Goal: Task Accomplishment & Management: Manage account settings

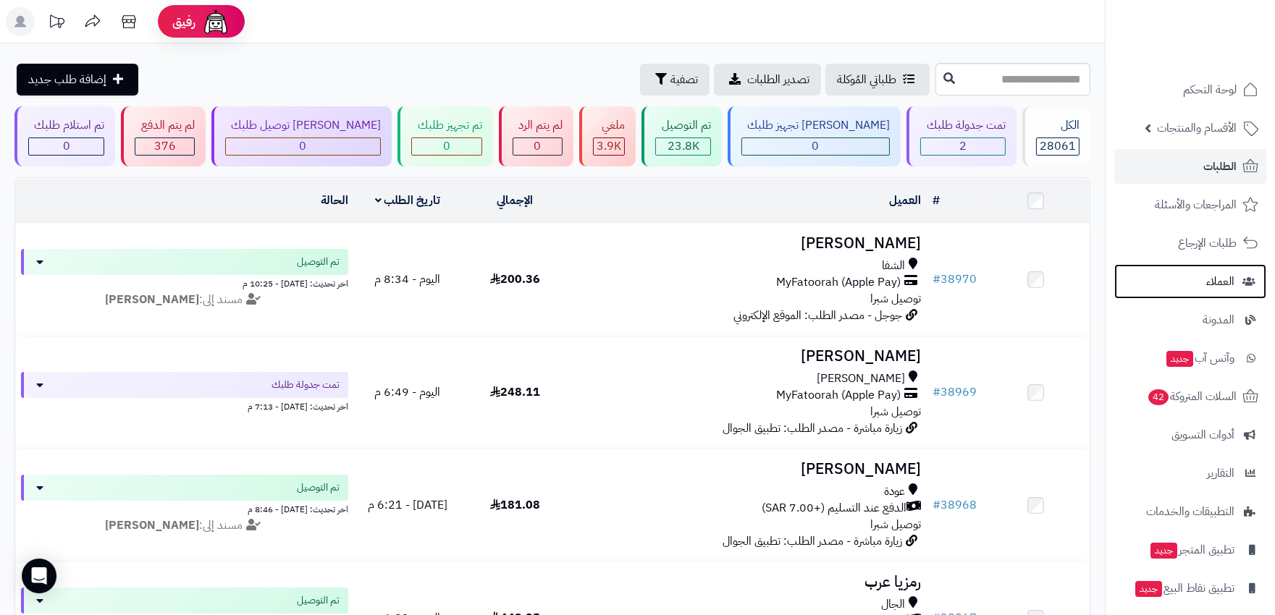
click at [1204, 285] on link "العملاء" at bounding box center [1190, 281] width 152 height 35
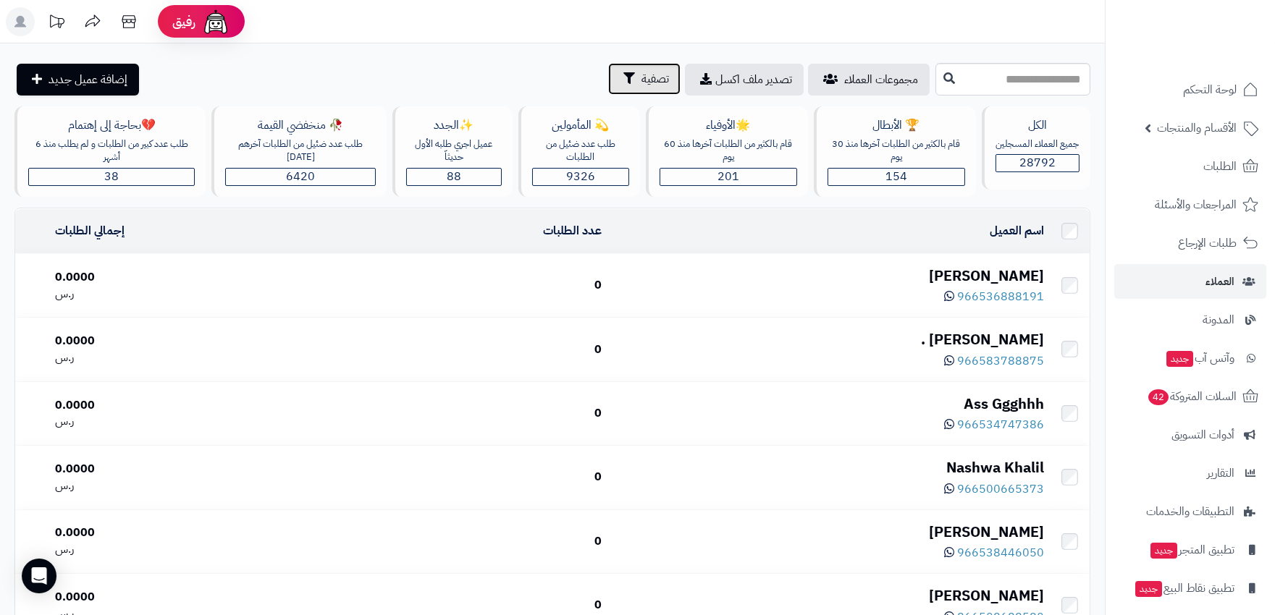
click at [641, 83] on span "تصفية" at bounding box center [655, 78] width 28 height 17
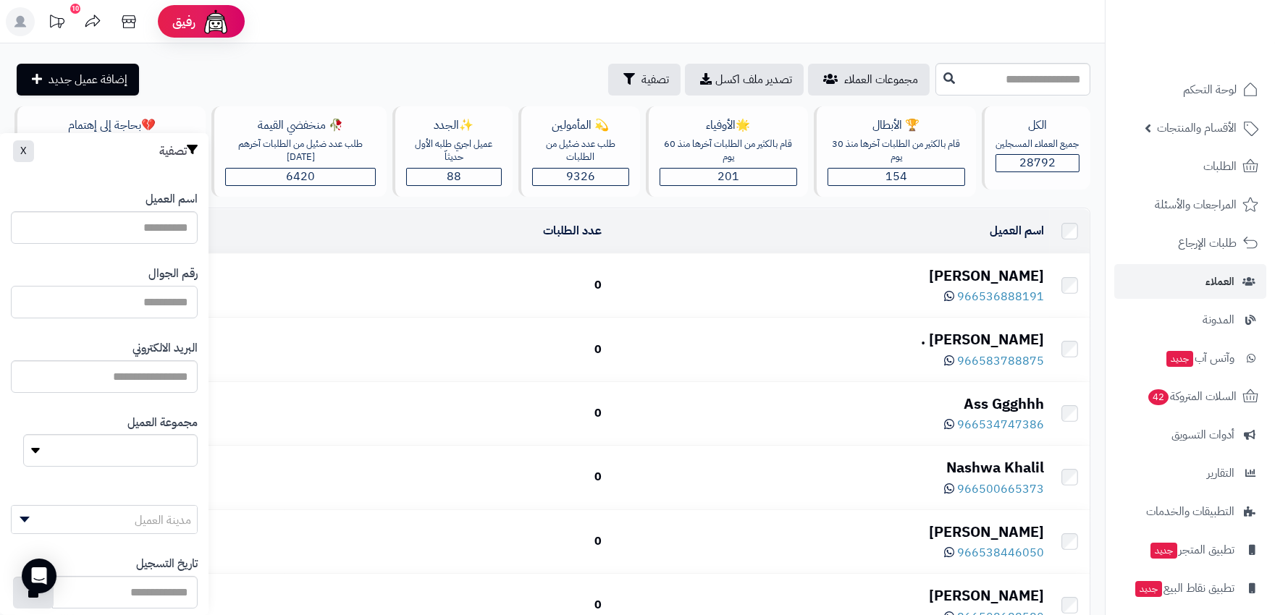
click at [152, 299] on input "اسم العميل" at bounding box center [104, 302] width 187 height 33
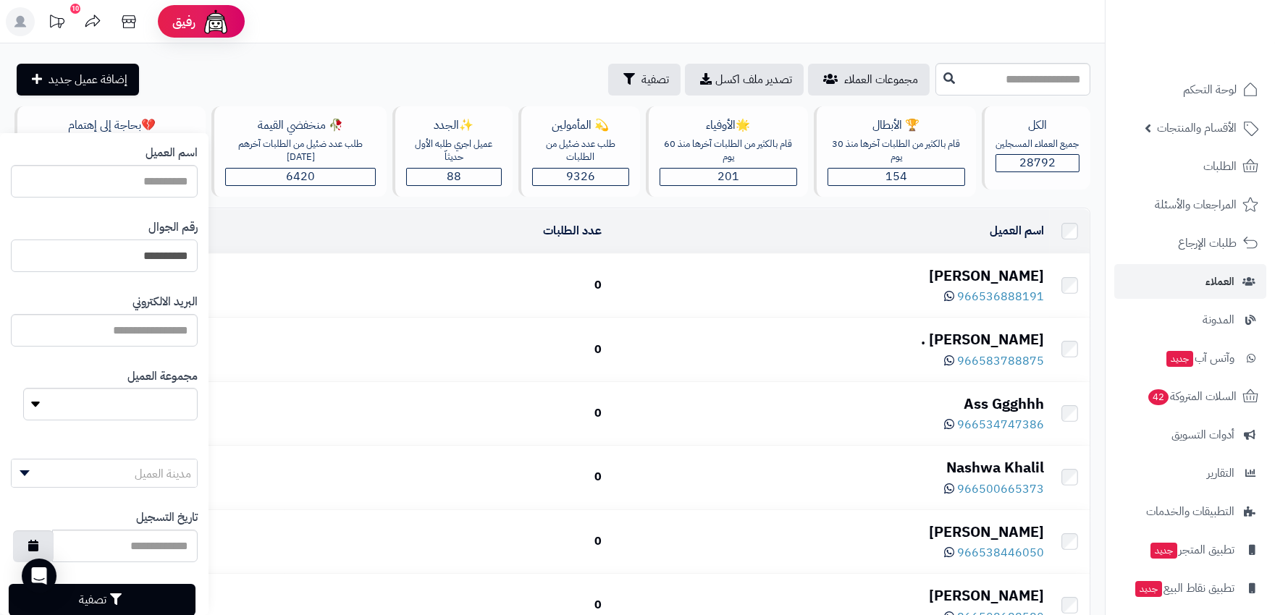
scroll to position [81, 0]
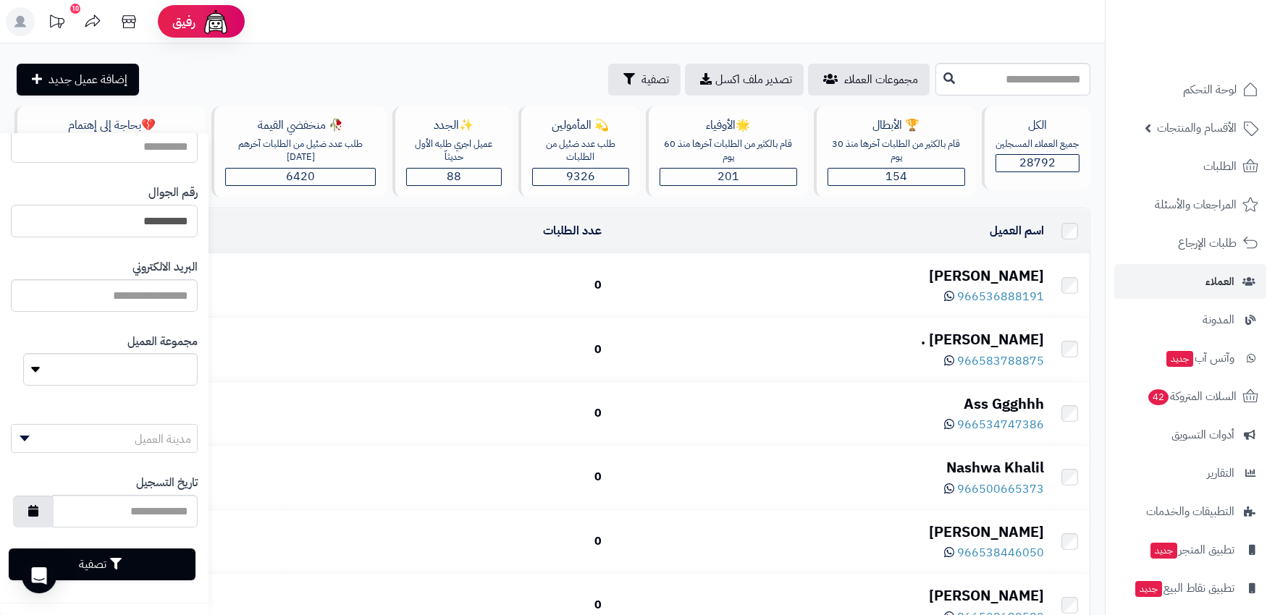
type input "**********"
click at [178, 553] on button "تصفية" at bounding box center [102, 565] width 187 height 32
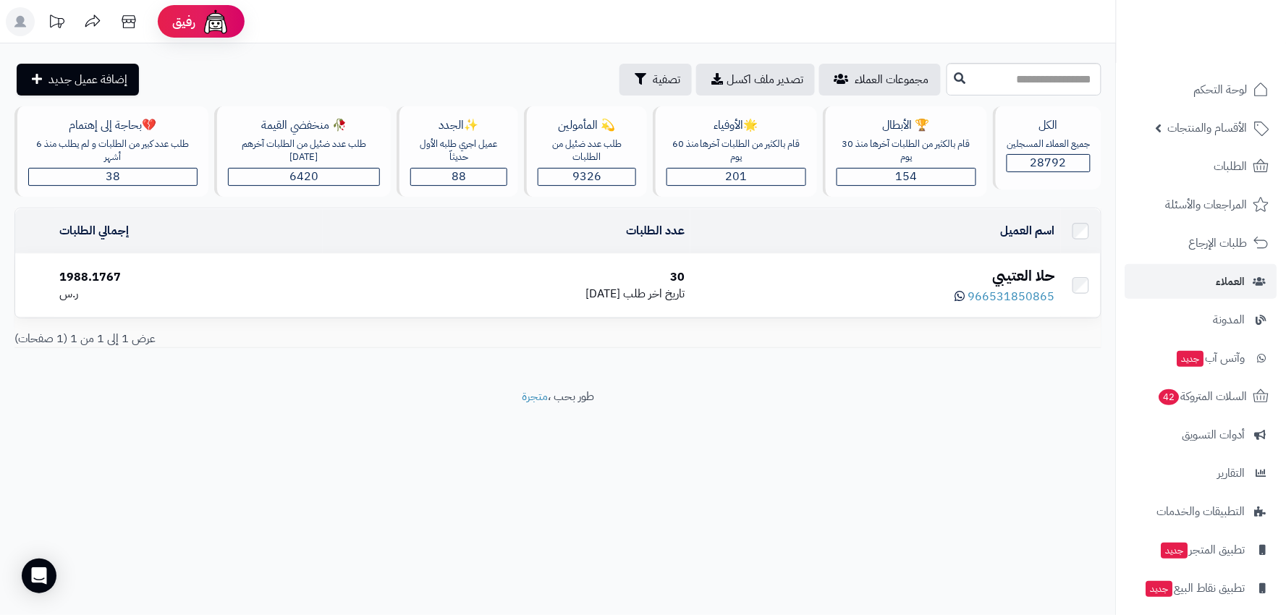
click at [870, 286] on div "966531850865" at bounding box center [875, 296] width 359 height 20
click at [838, 286] on div "966531850865" at bounding box center [875, 296] width 359 height 20
click at [875, 270] on div "حلا العتيبي" at bounding box center [875, 276] width 359 height 21
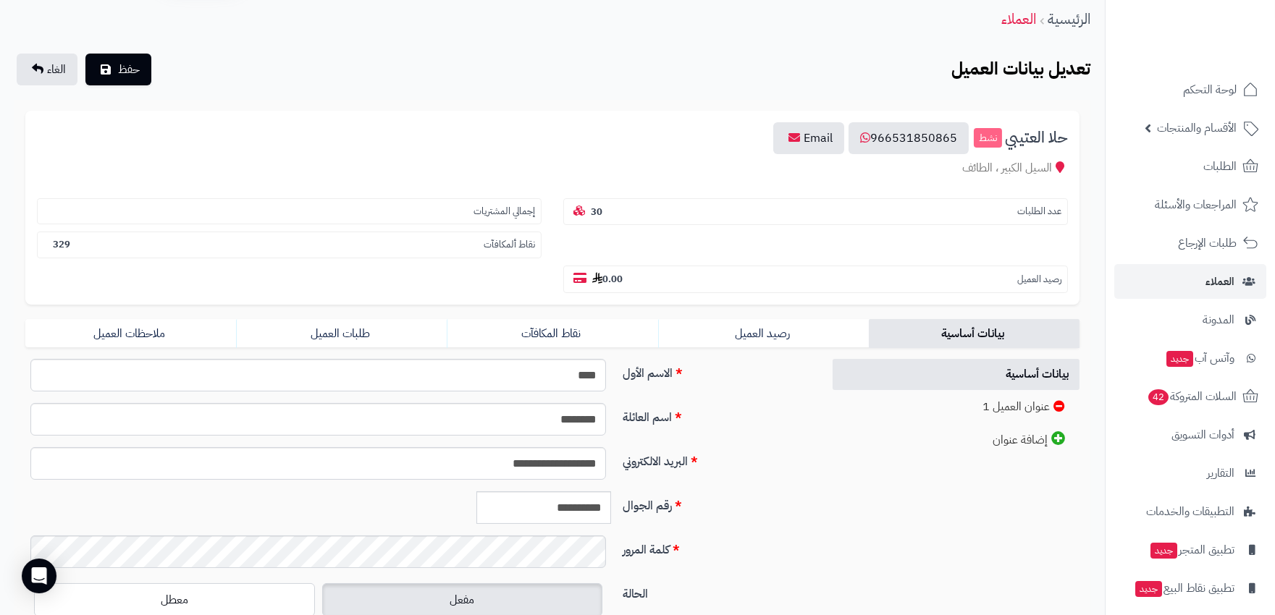
scroll to position [161, 0]
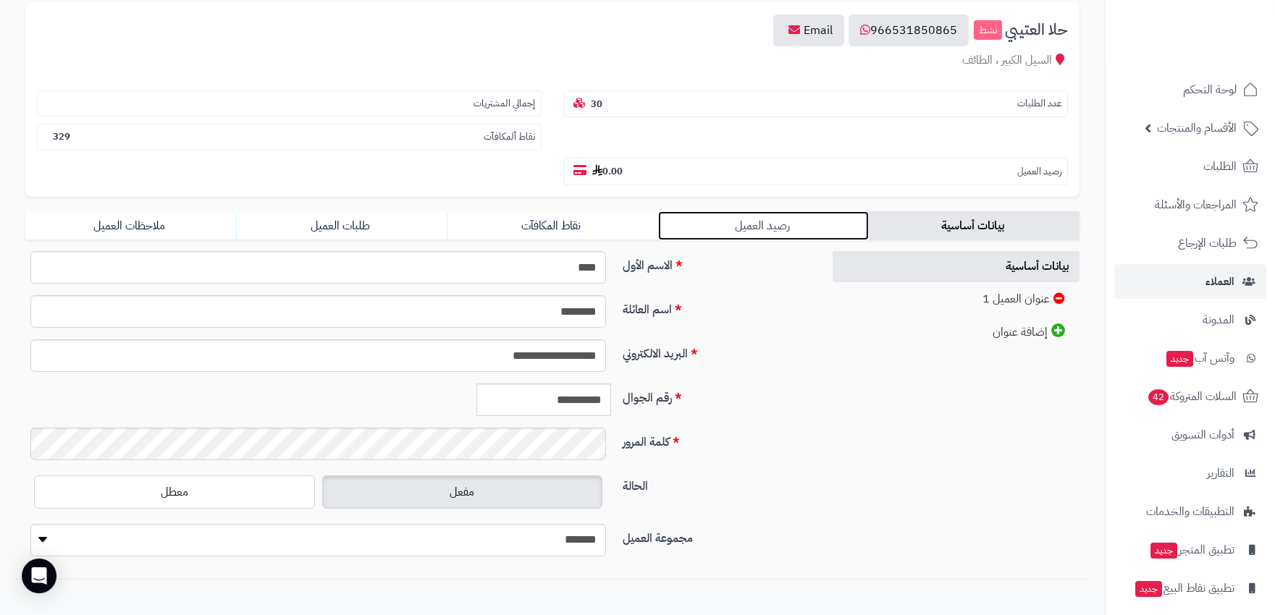
click at [778, 211] on link "رصيد العميل" at bounding box center [763, 225] width 211 height 29
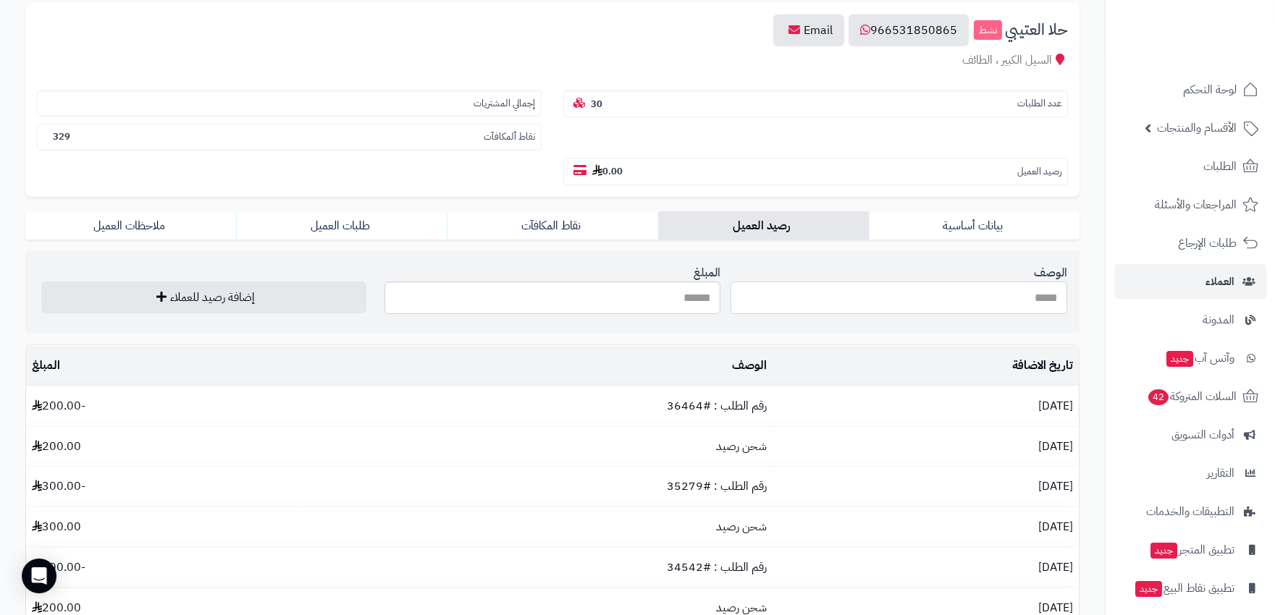
click at [880, 282] on input "الوصف" at bounding box center [898, 298] width 337 height 33
type input "********"
click at [690, 282] on input "المبلغ" at bounding box center [552, 298] width 337 height 33
type input "***"
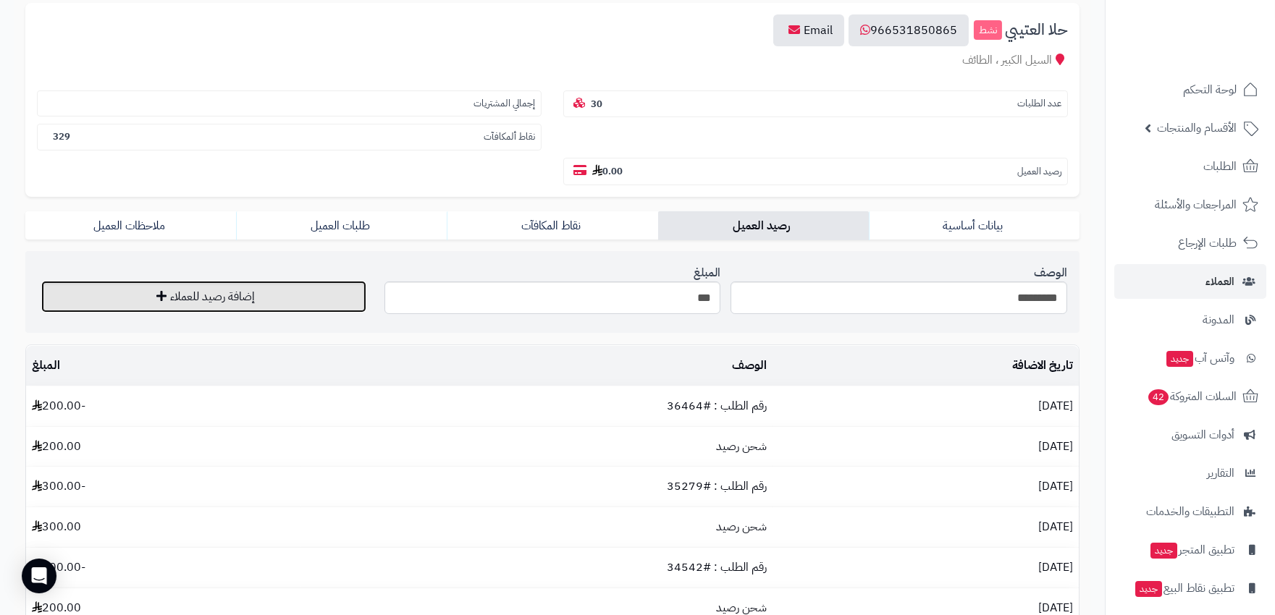
click at [221, 281] on button "إضافة رصيد للعملاء" at bounding box center [203, 297] width 325 height 32
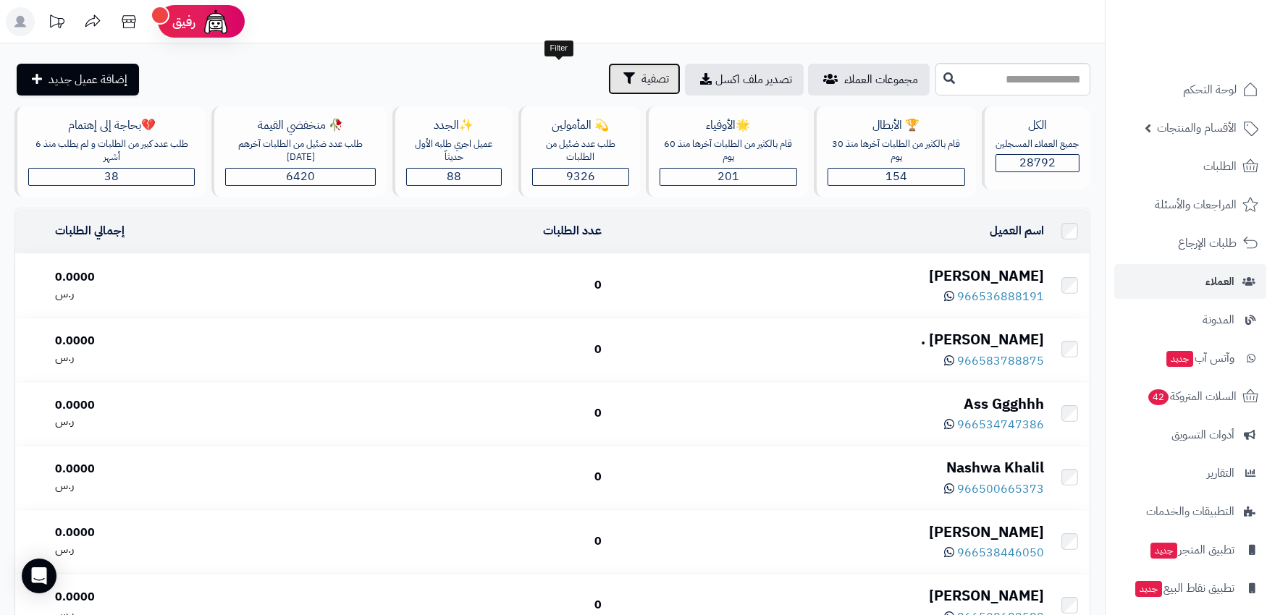
click at [608, 76] on button "تصفية" at bounding box center [644, 79] width 72 height 32
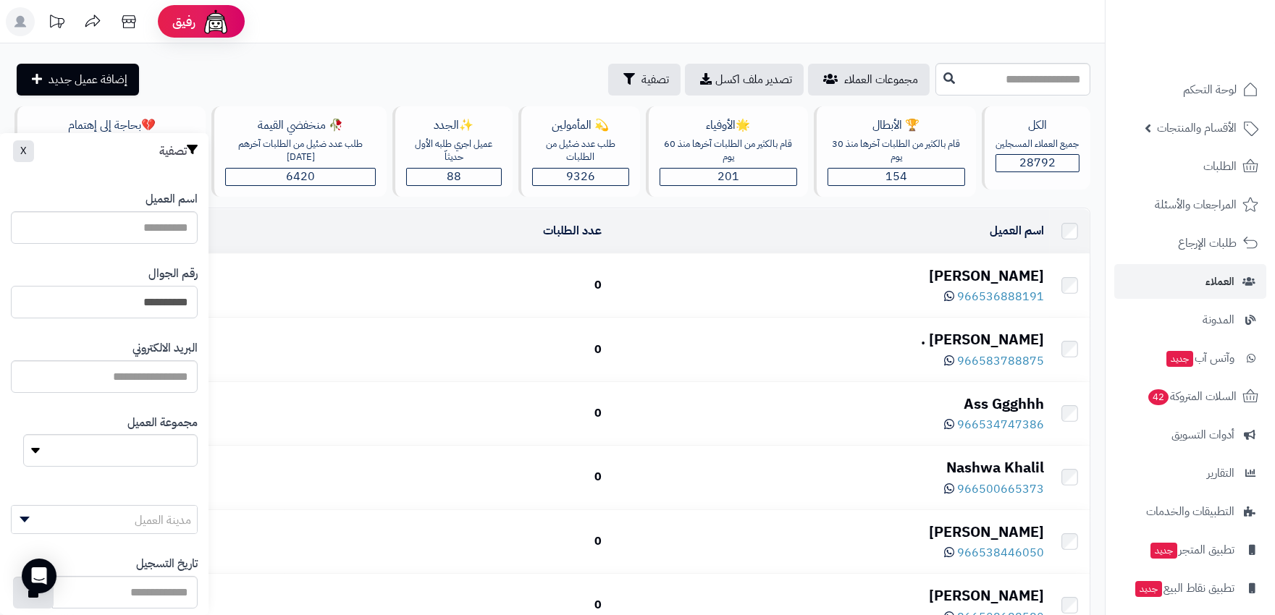
click at [189, 300] on input "**********" at bounding box center [104, 302] width 187 height 33
click at [168, 301] on input "**********" at bounding box center [104, 302] width 187 height 33
click at [168, 301] on input "اسم العميل" at bounding box center [104, 302] width 187 height 33
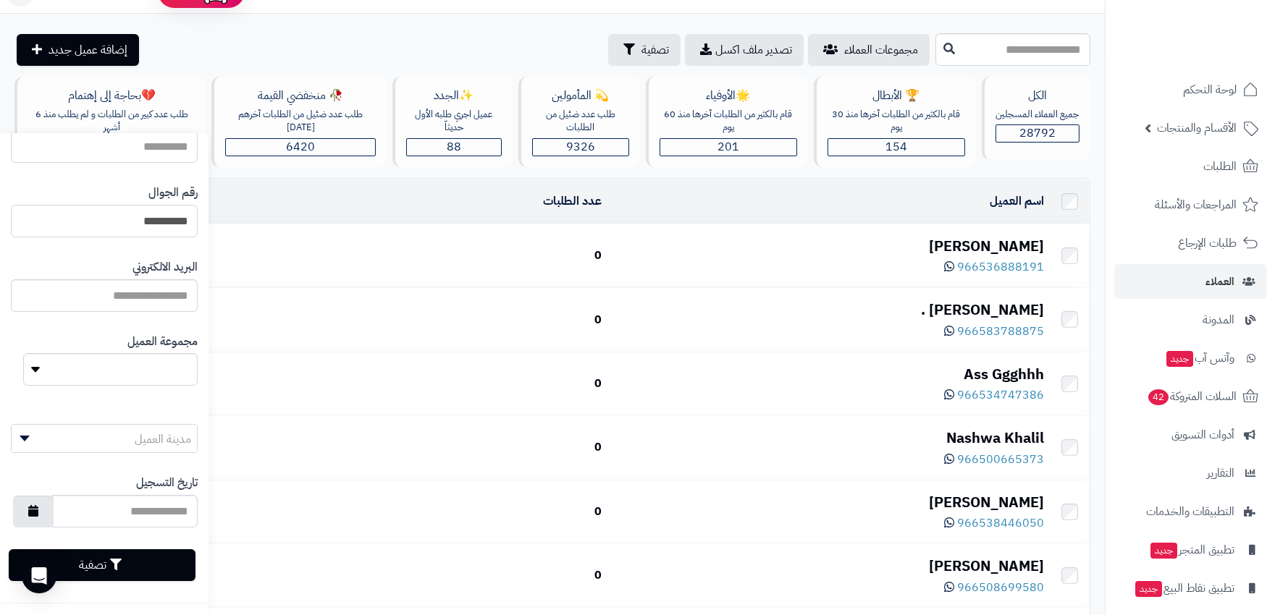
scroll to position [80, 0]
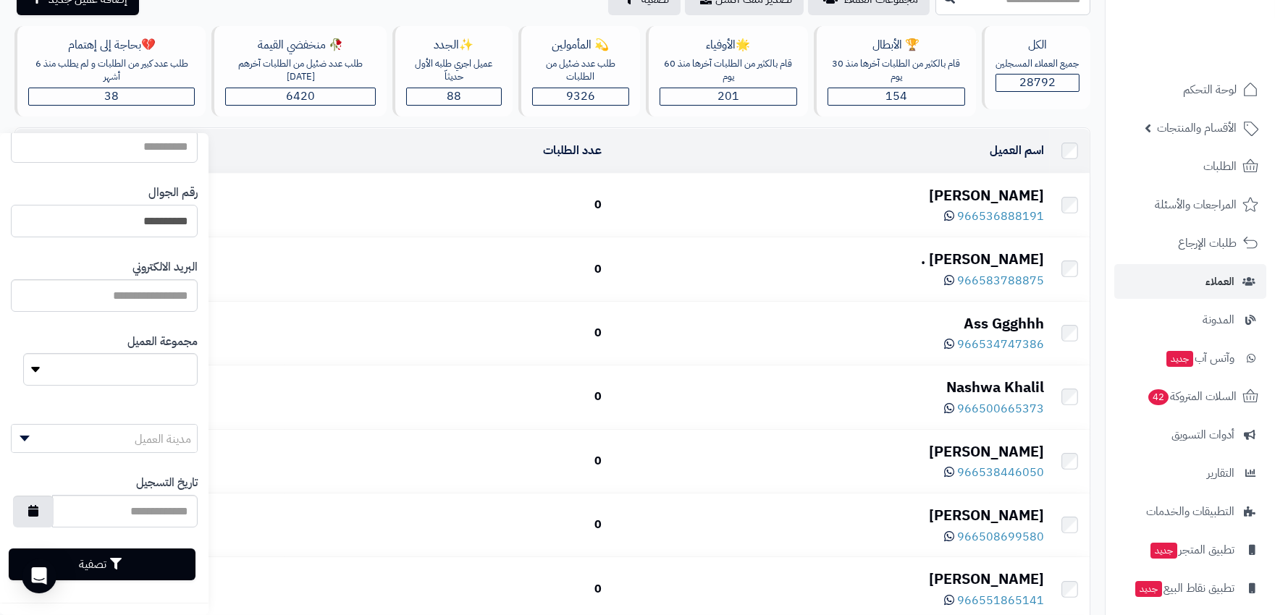
type input "**********"
click at [174, 558] on button "تصفية" at bounding box center [102, 565] width 187 height 32
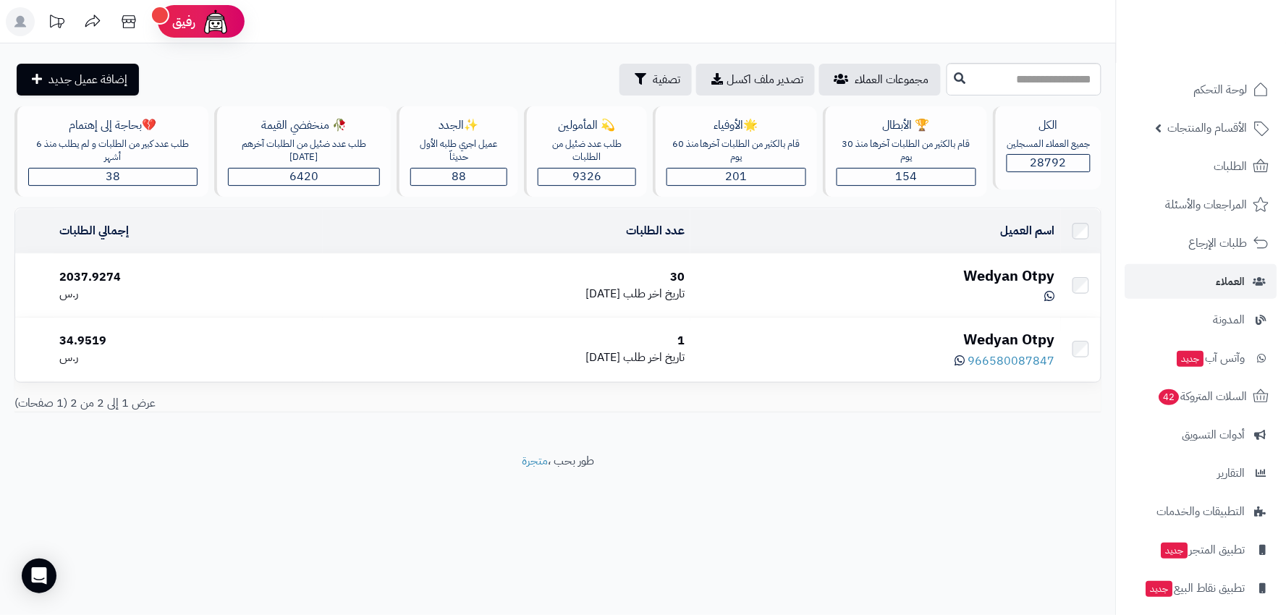
click at [871, 287] on div at bounding box center [875, 296] width 359 height 20
click at [872, 270] on div "Wedyan Otpy" at bounding box center [875, 276] width 359 height 21
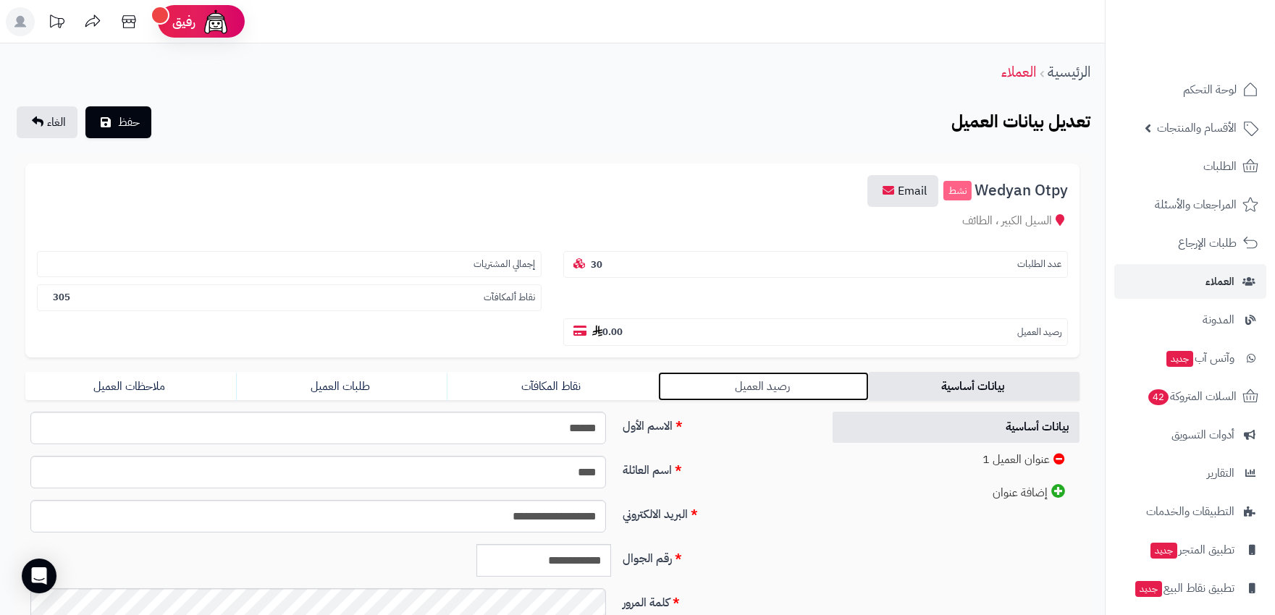
click at [796, 372] on link "رصيد العميل" at bounding box center [763, 386] width 211 height 29
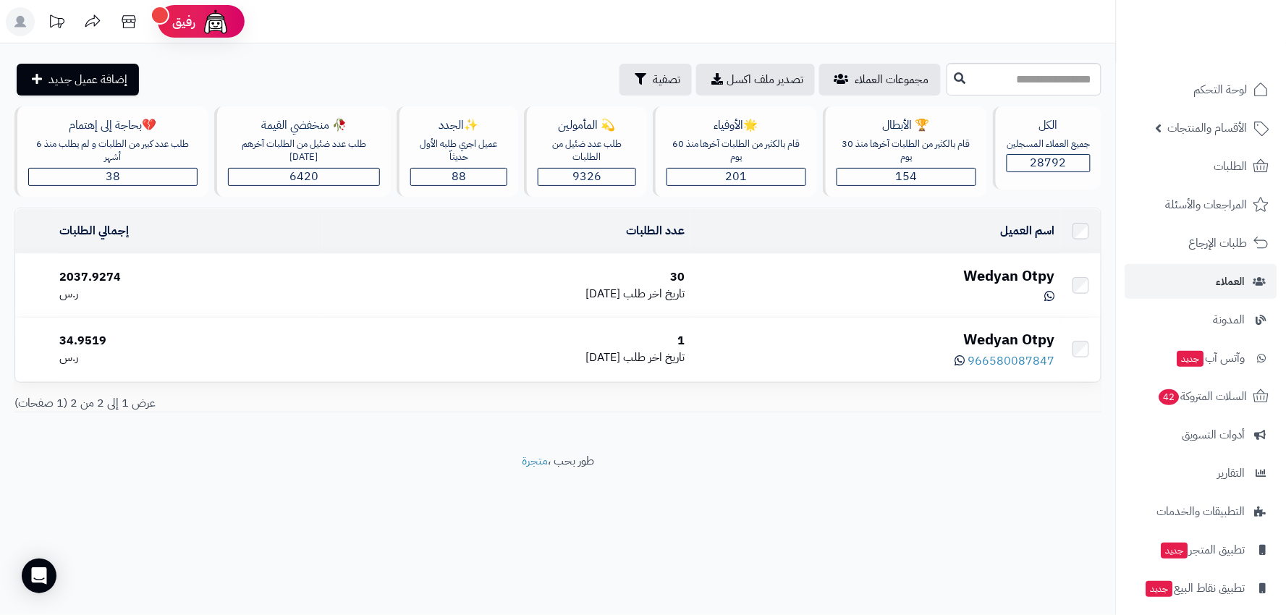
click at [887, 283] on div "Wedyan Otpy" at bounding box center [875, 276] width 359 height 21
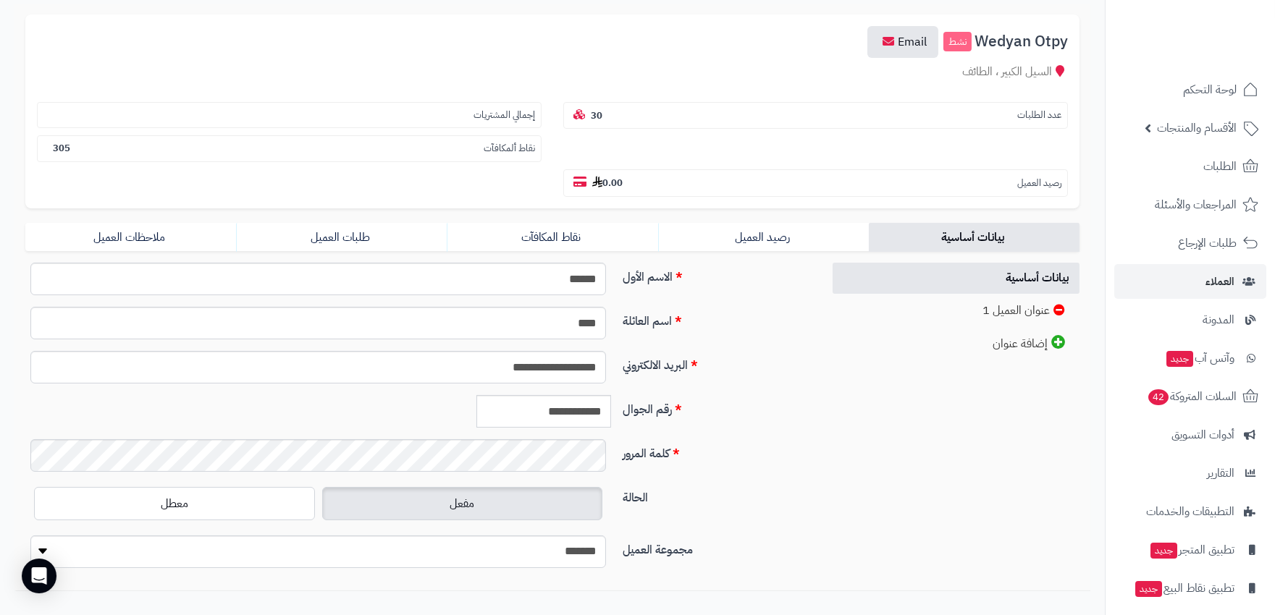
scroll to position [161, 0]
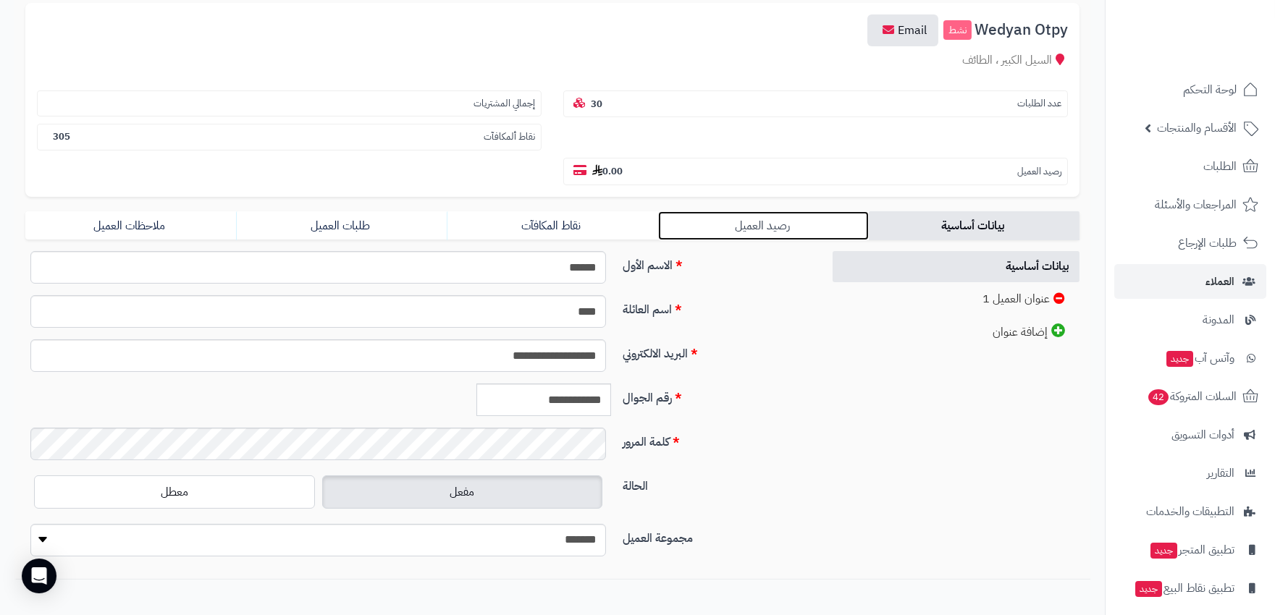
click at [754, 211] on link "رصيد العميل" at bounding box center [763, 225] width 211 height 29
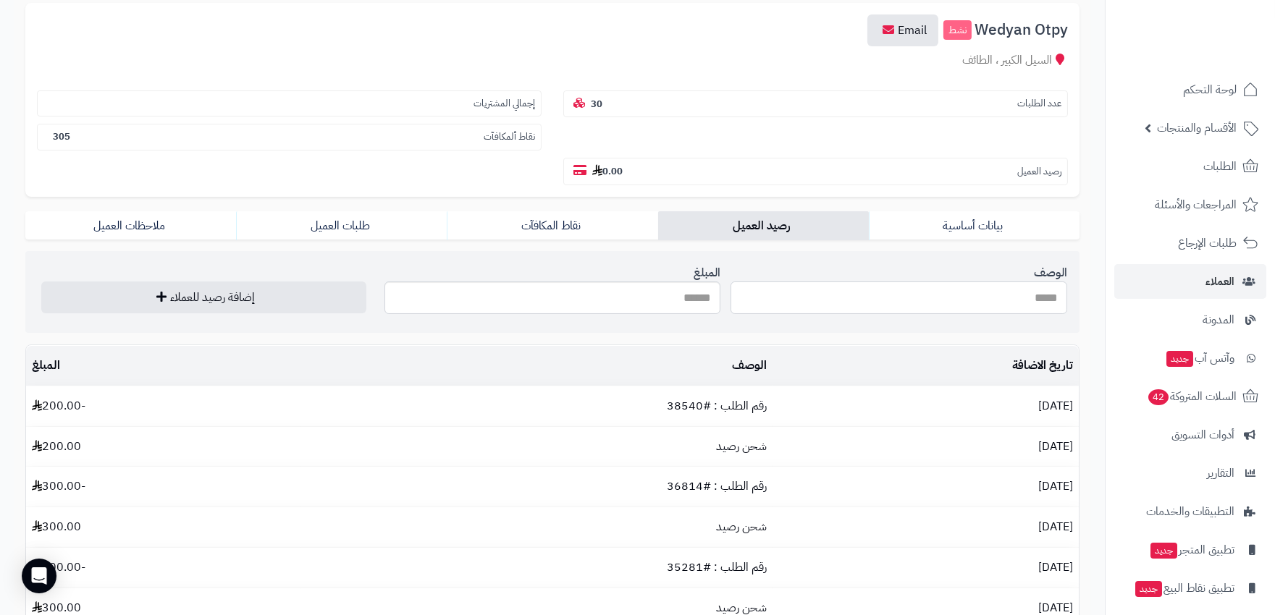
click at [898, 282] on input "الوصف" at bounding box center [898, 298] width 337 height 33
type input "********"
click at [688, 282] on input "المبلغ" at bounding box center [552, 298] width 337 height 33
type input "***"
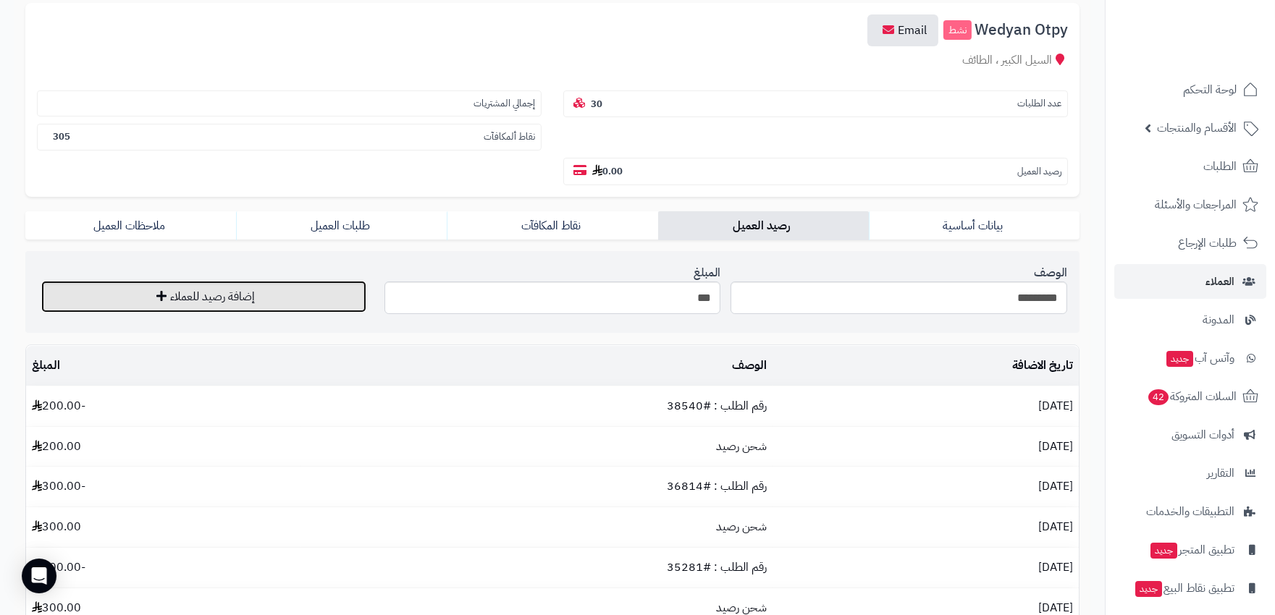
click at [190, 281] on button "إضافة رصيد للعملاء" at bounding box center [203, 297] width 325 height 32
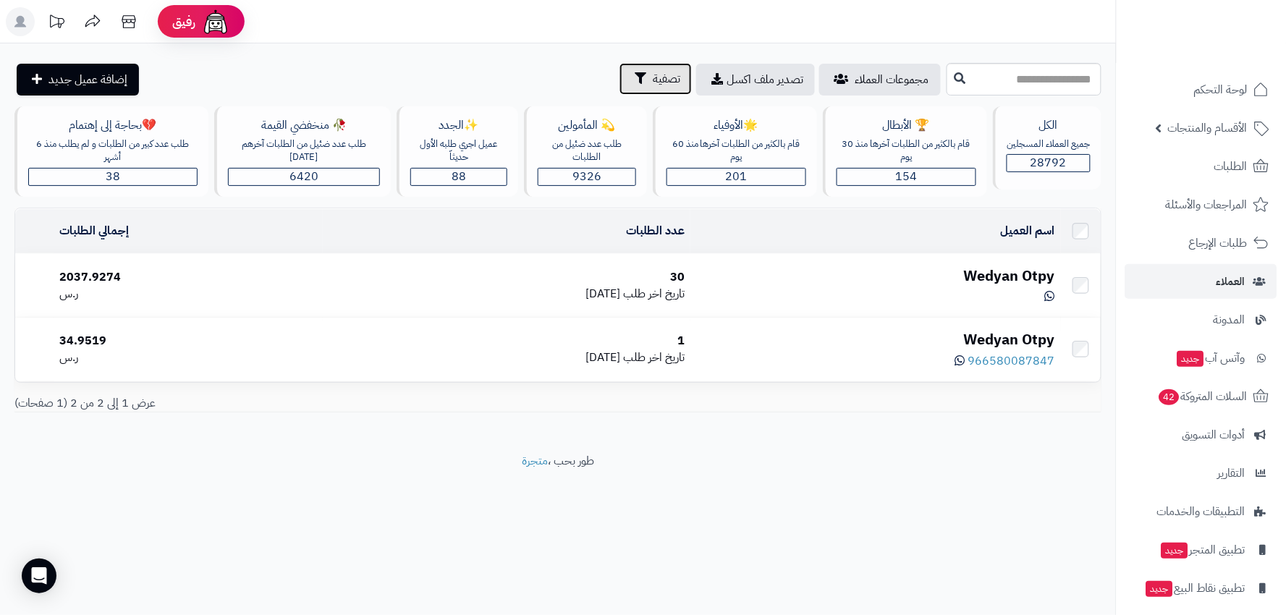
drag, startPoint x: 587, startPoint y: 77, endPoint x: 589, endPoint y: 85, distance: 8.1
click at [653, 77] on span "تصفية" at bounding box center [667, 78] width 28 height 17
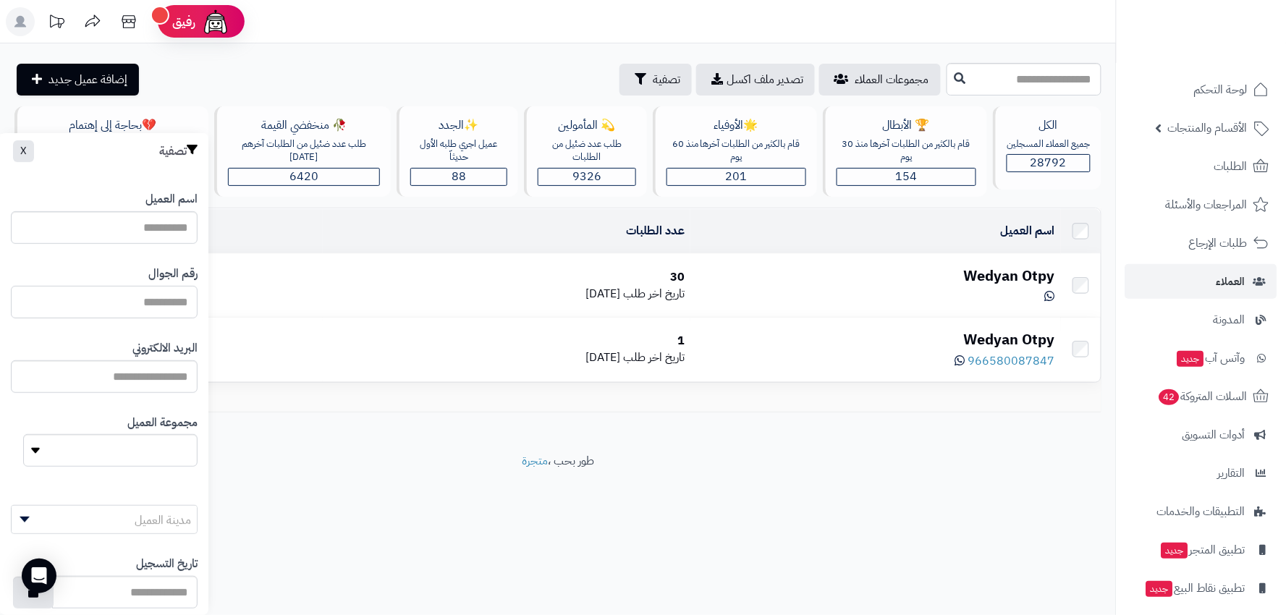
click at [156, 300] on input "اسم العميل" at bounding box center [104, 302] width 187 height 33
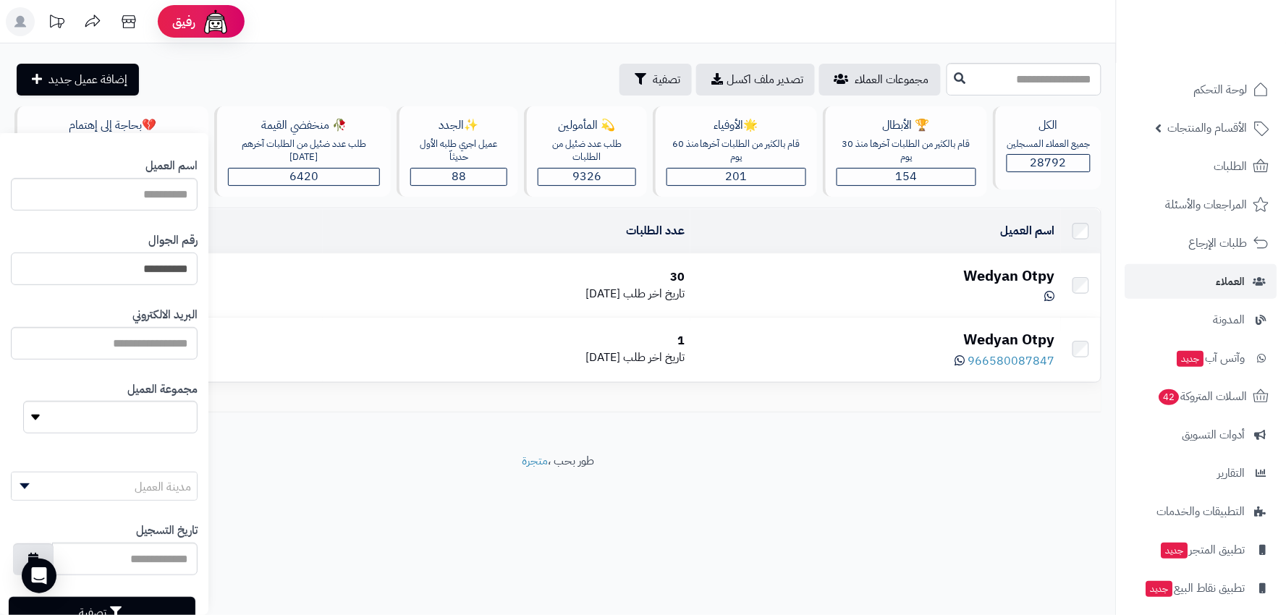
scroll to position [81, 0]
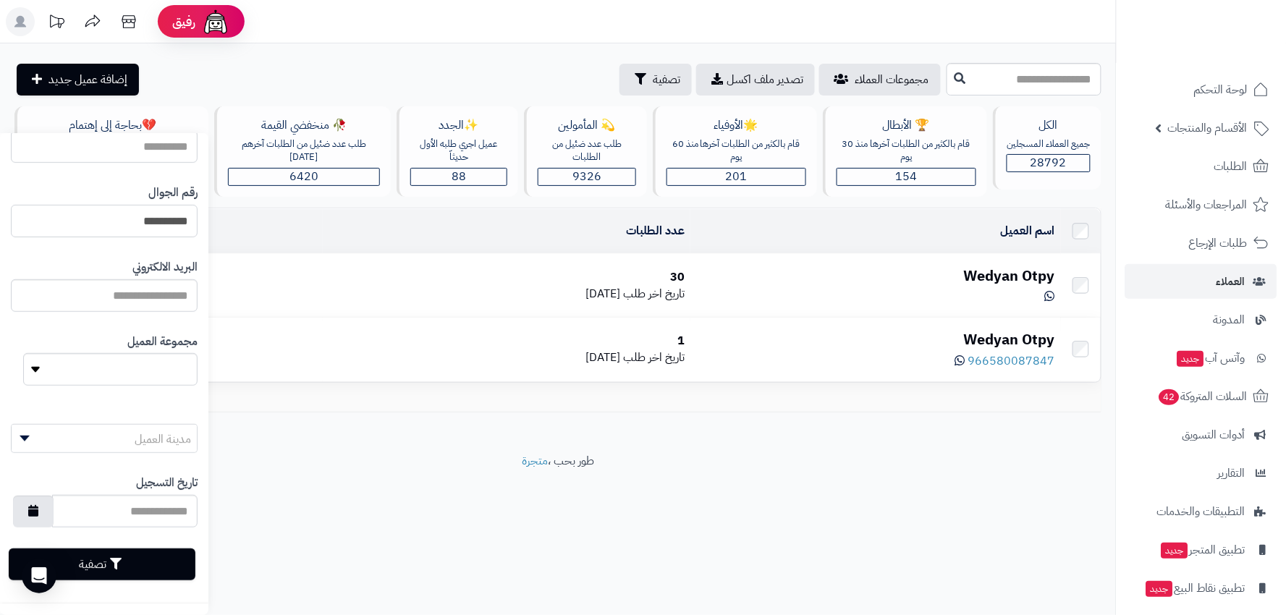
type input "**********"
click at [171, 568] on button "تصفية" at bounding box center [102, 565] width 187 height 32
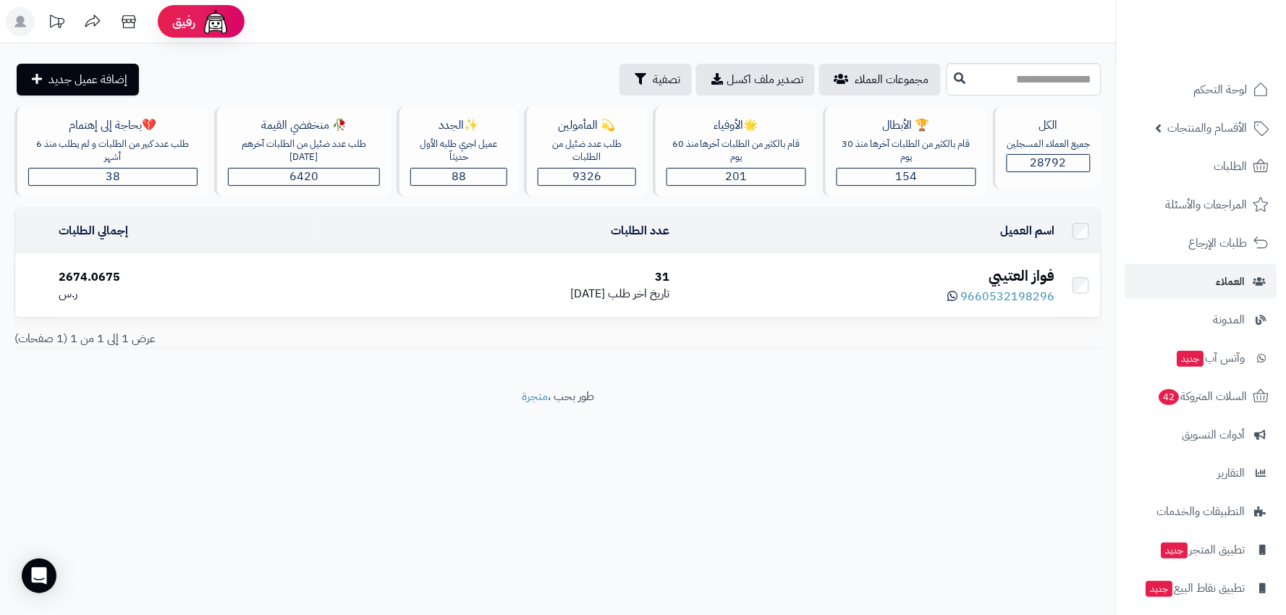
click at [835, 261] on td "[PERSON_NAME] 9660532198296" at bounding box center [868, 285] width 386 height 63
click at [835, 269] on div "فواز العتيبي" at bounding box center [868, 276] width 374 height 21
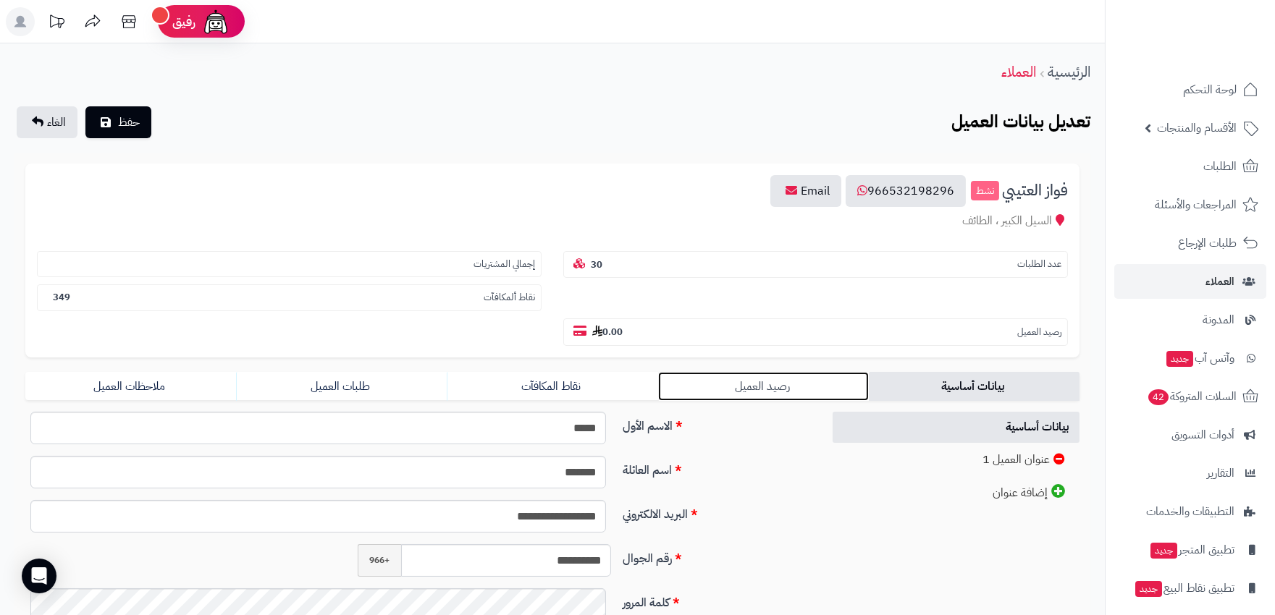
click at [772, 372] on link "رصيد العميل" at bounding box center [763, 386] width 211 height 29
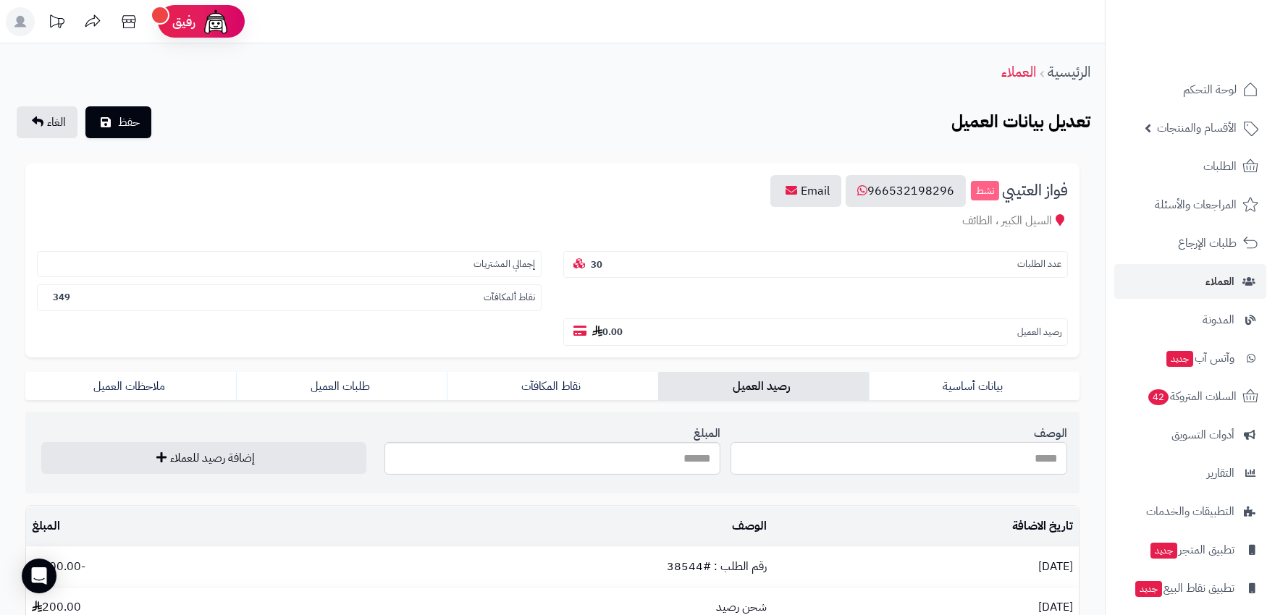
click at [773, 442] on input "الوصف" at bounding box center [898, 458] width 337 height 33
type input "********"
click at [683, 442] on input "المبلغ" at bounding box center [552, 458] width 337 height 33
type input "***"
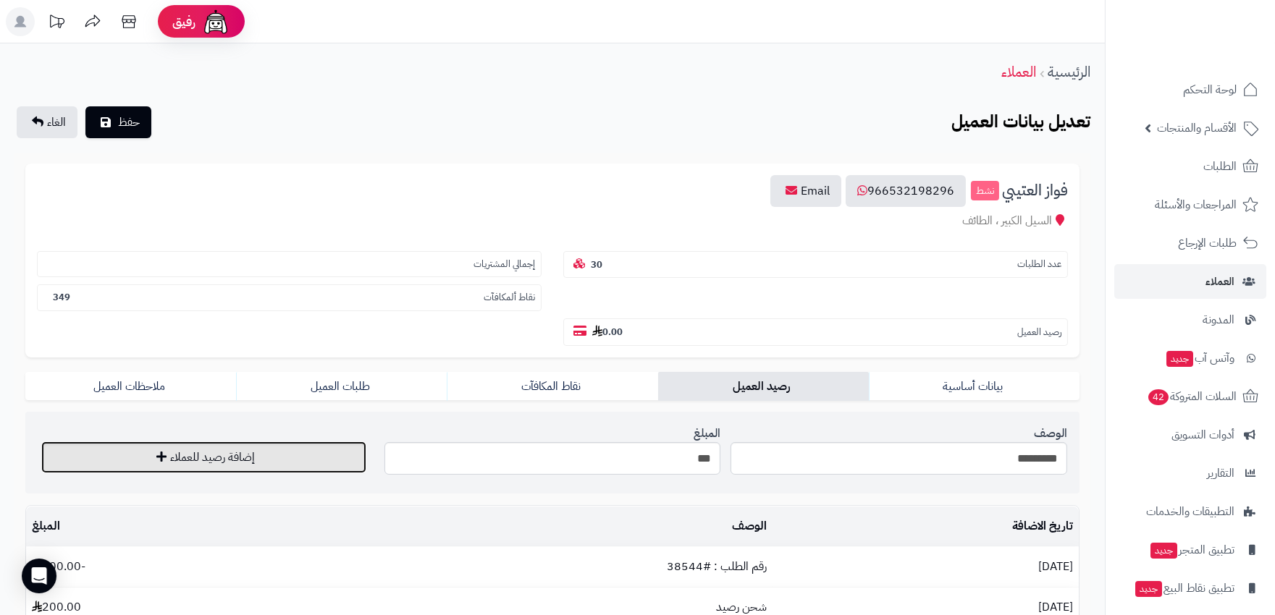
click at [188, 442] on button "إضافة رصيد للعملاء" at bounding box center [203, 458] width 325 height 32
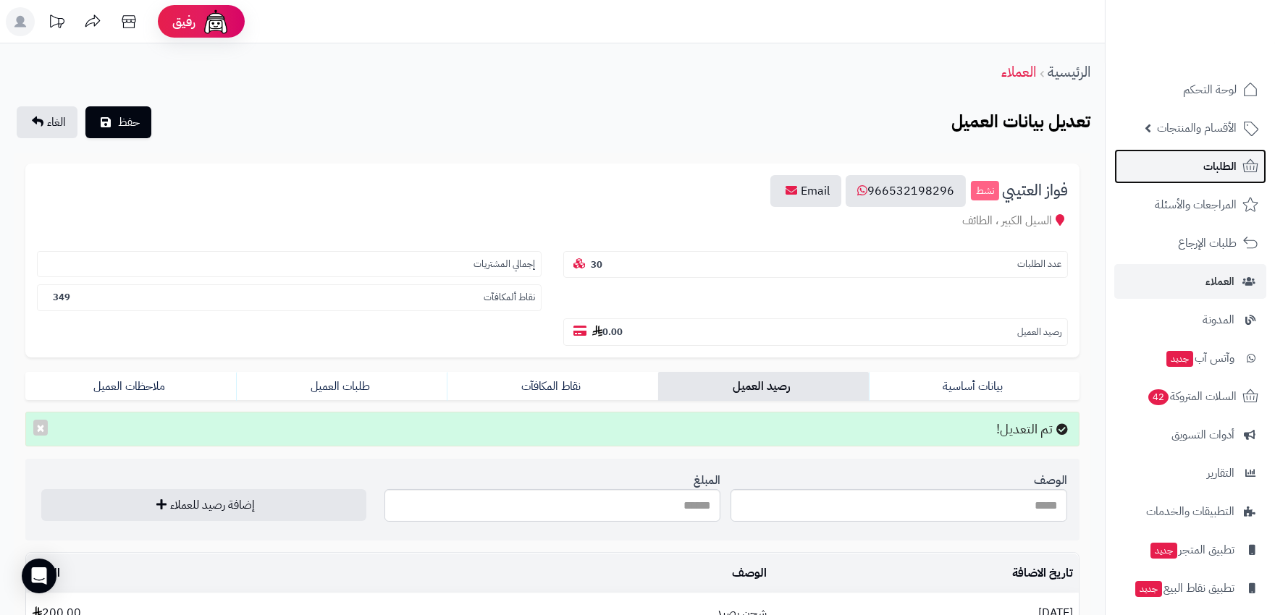
click at [1217, 153] on link "الطلبات" at bounding box center [1190, 166] width 152 height 35
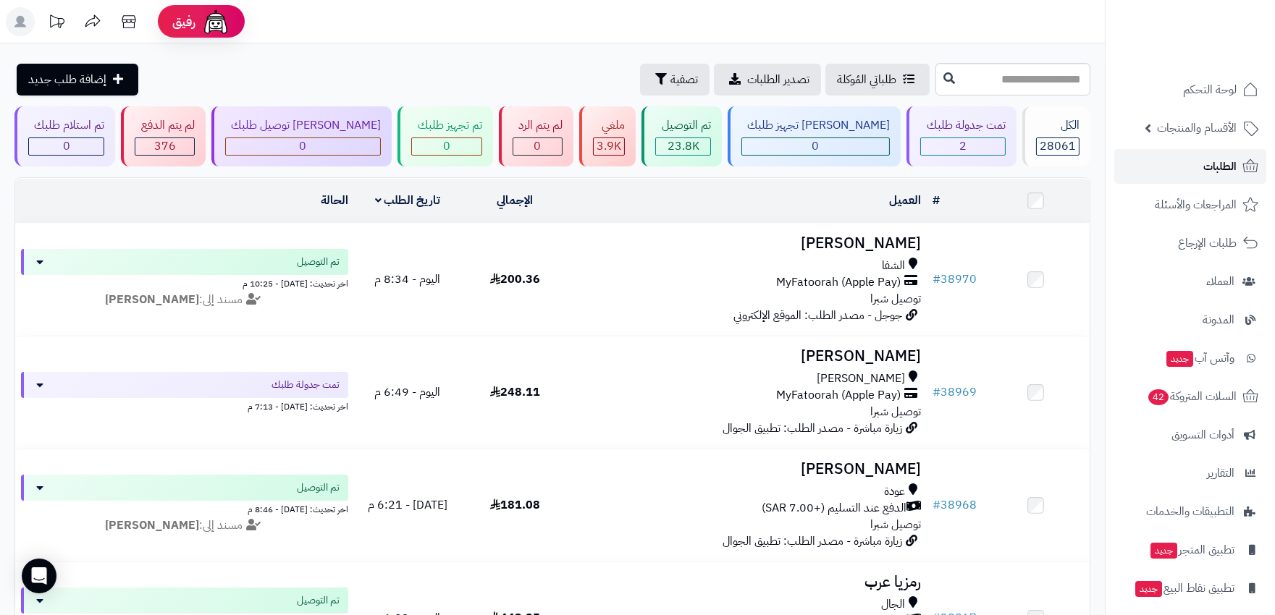
click at [1215, 174] on span "الطلبات" at bounding box center [1219, 166] width 33 height 20
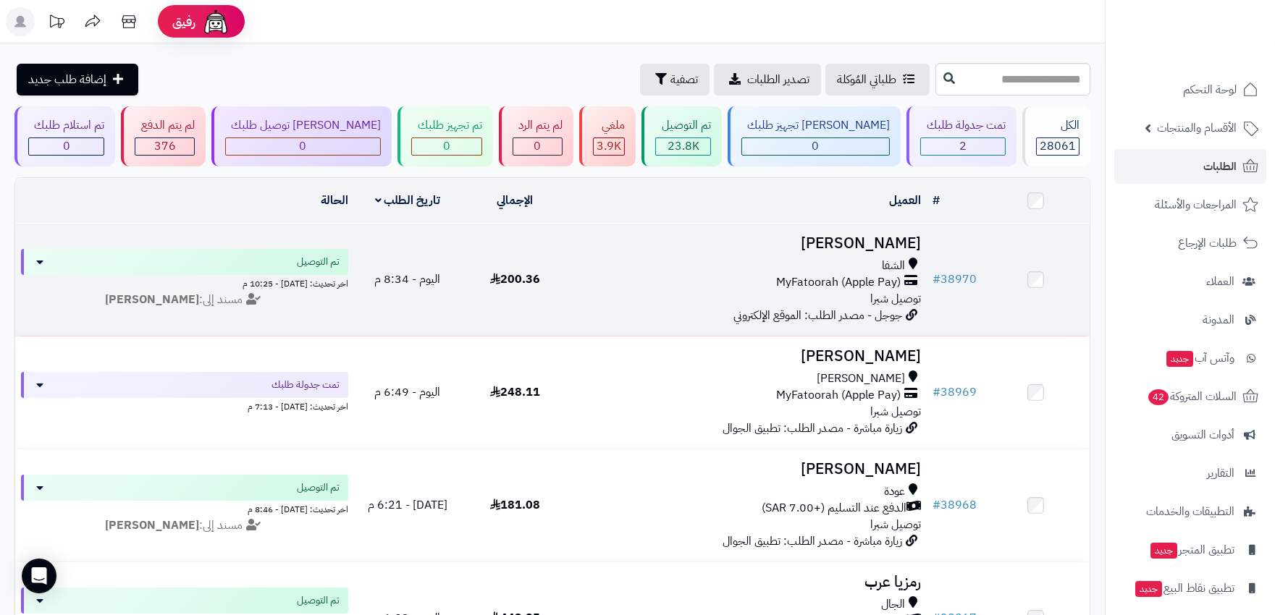
click at [720, 269] on div "الشفا" at bounding box center [747, 266] width 346 height 17
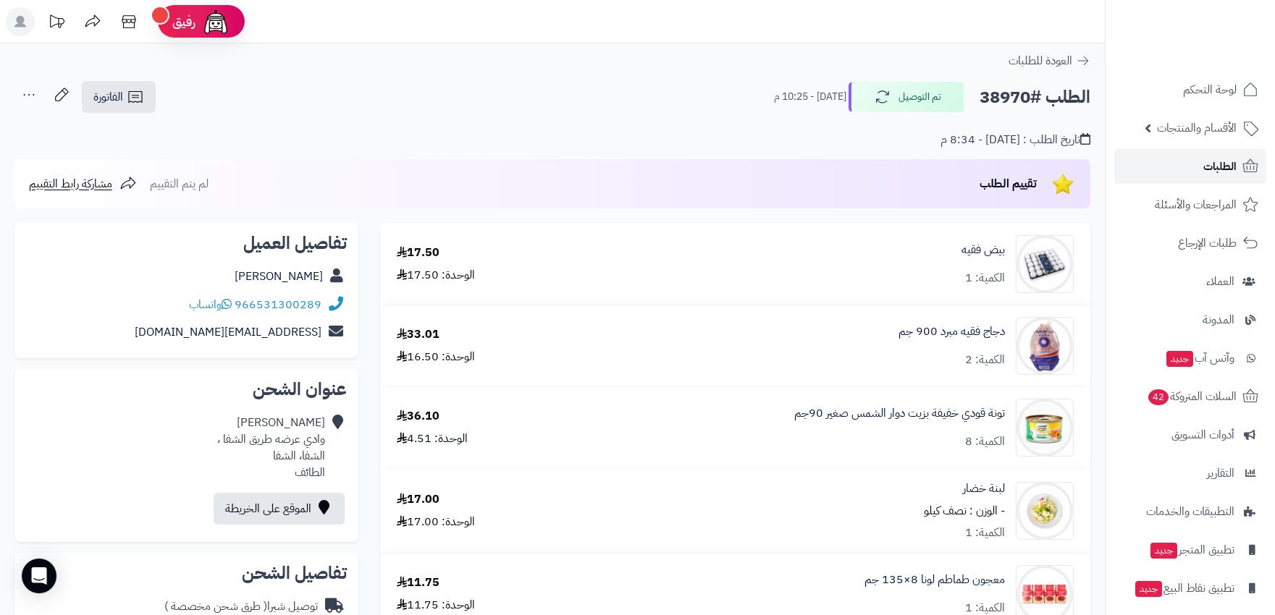
click at [1225, 169] on span "الطلبات" at bounding box center [1219, 166] width 33 height 20
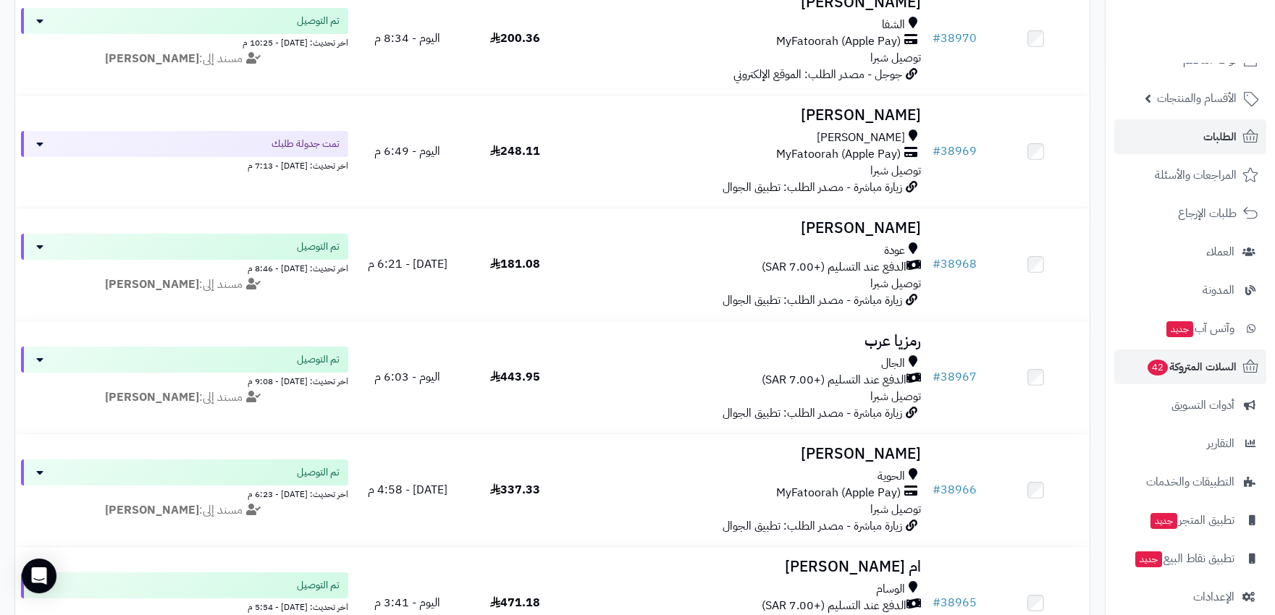
scroll to position [46, 0]
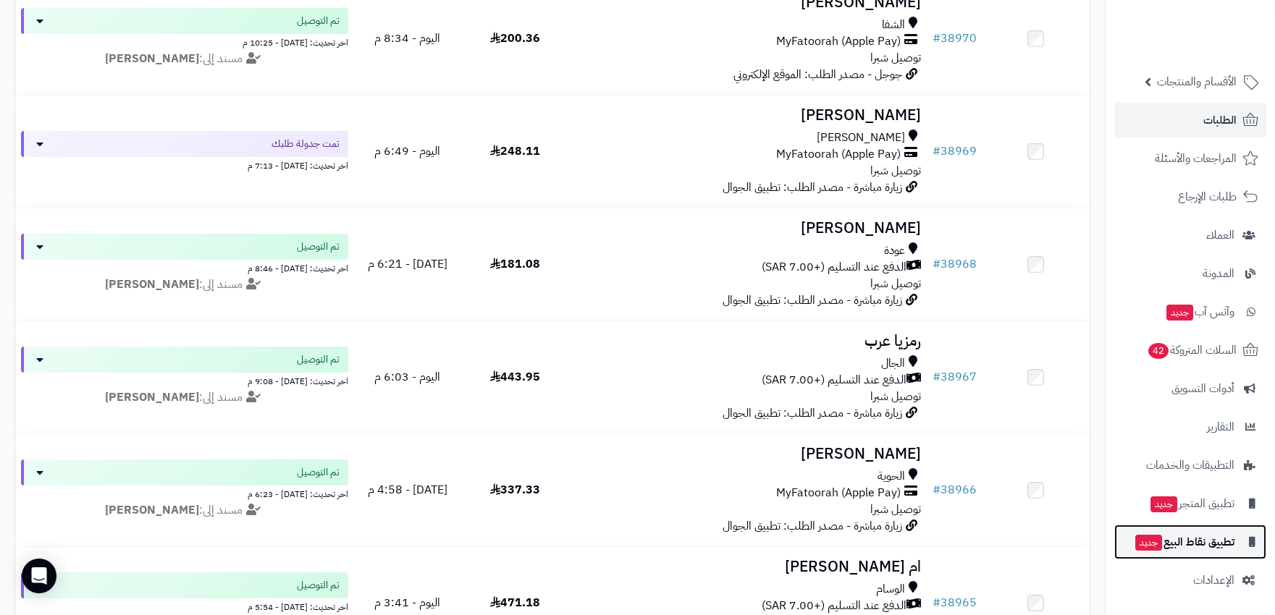
click at [1196, 539] on span "تطبيق نقاط البيع جديد" at bounding box center [1184, 542] width 101 height 20
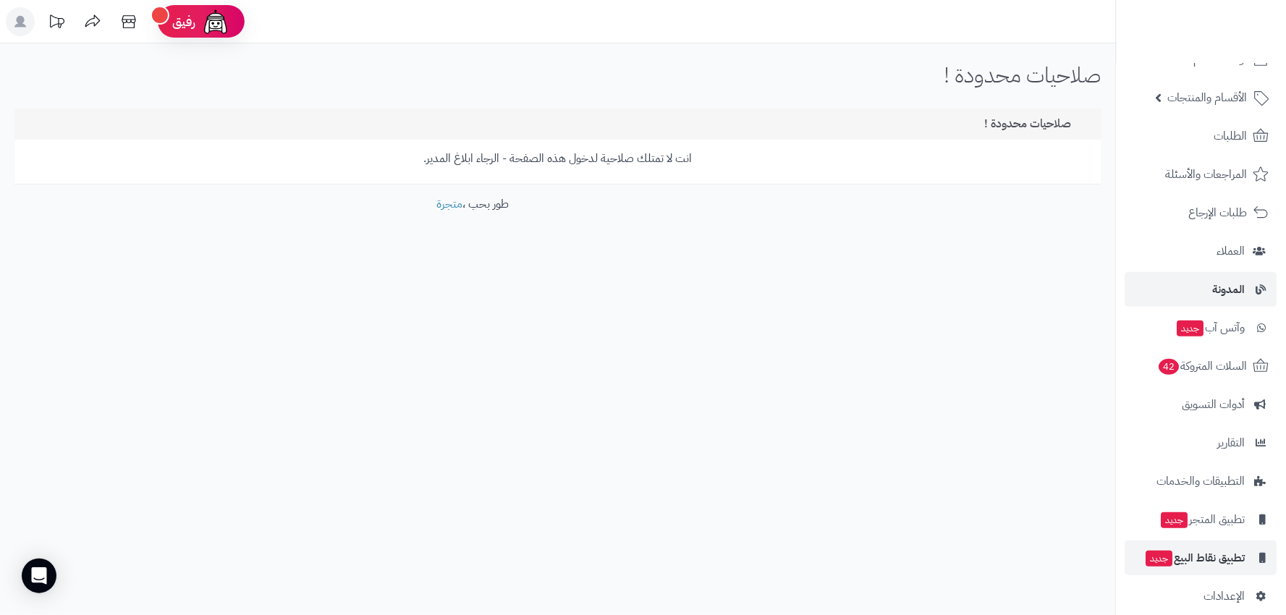
scroll to position [46, 0]
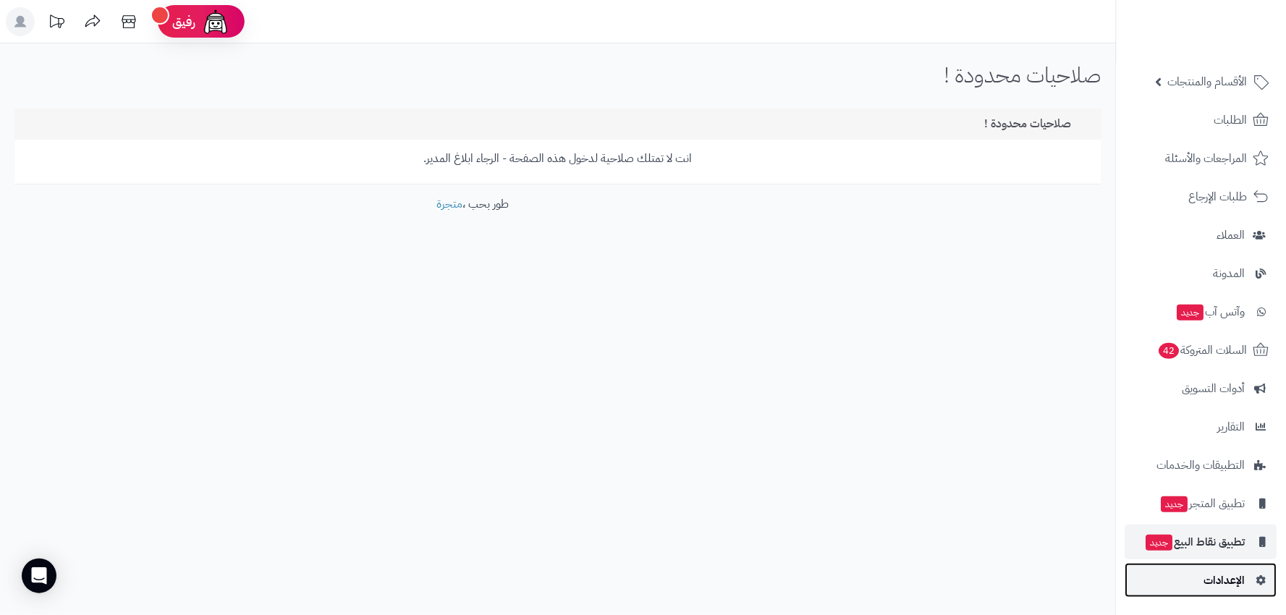
click at [1220, 570] on span "الإعدادات" at bounding box center [1225, 580] width 41 height 20
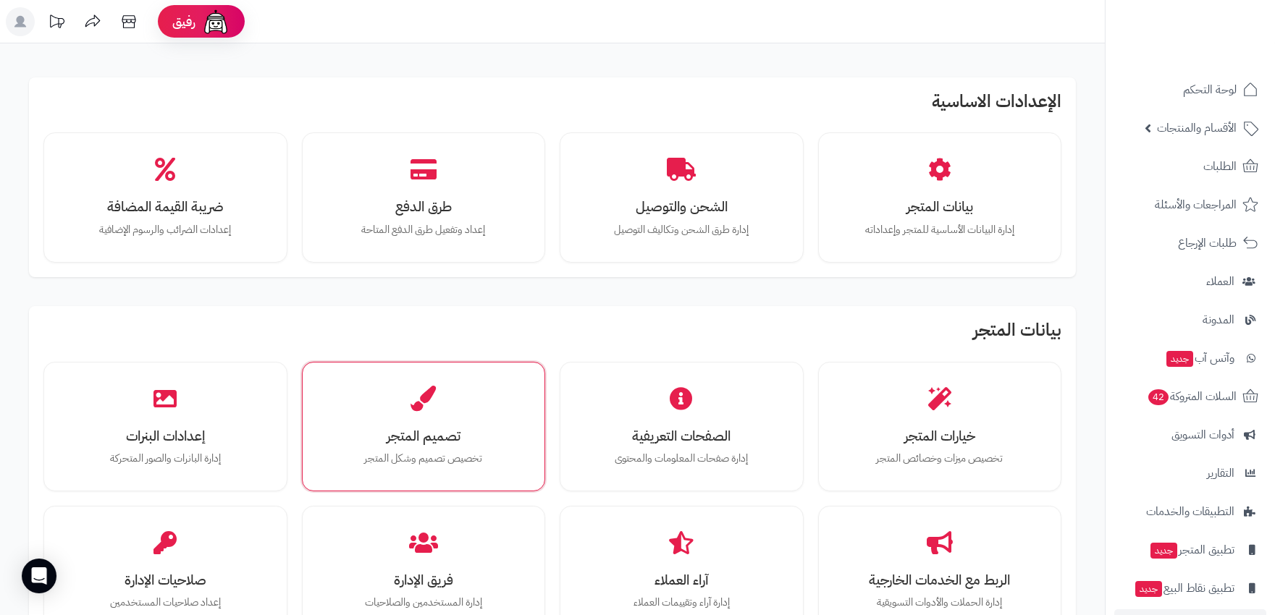
scroll to position [241, 0]
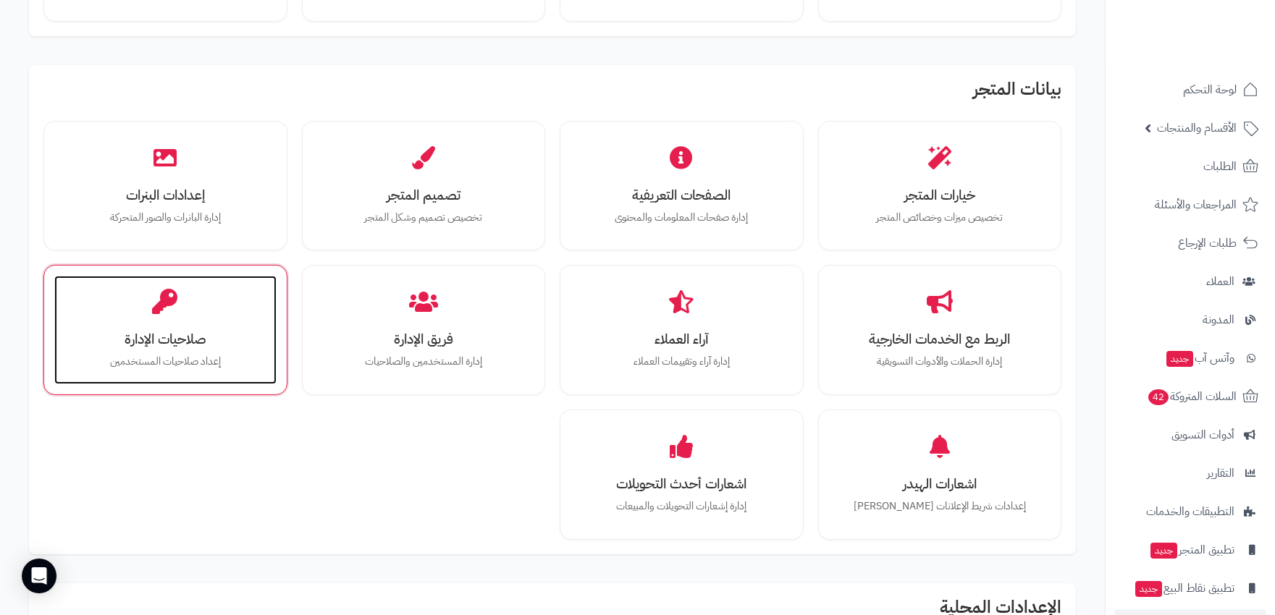
click at [206, 347] on h3 "صلاحيات الإدارة" at bounding box center [165, 339] width 193 height 15
